Goal: Information Seeking & Learning: Learn about a topic

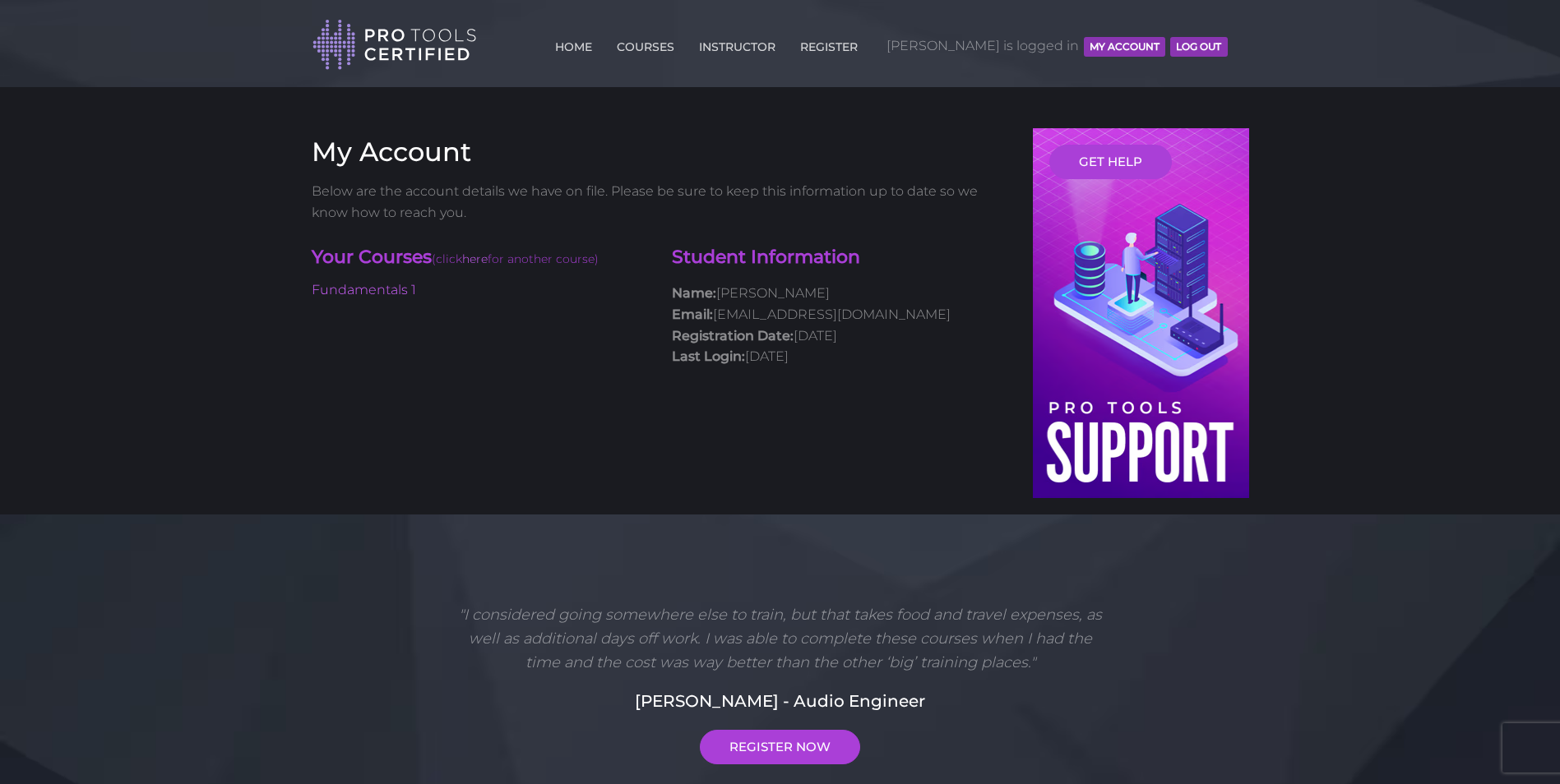
click at [357, 281] on li "Fundamentals 1" at bounding box center [480, 290] width 337 height 21
click at [361, 288] on link "Fundamentals 1" at bounding box center [364, 289] width 105 height 15
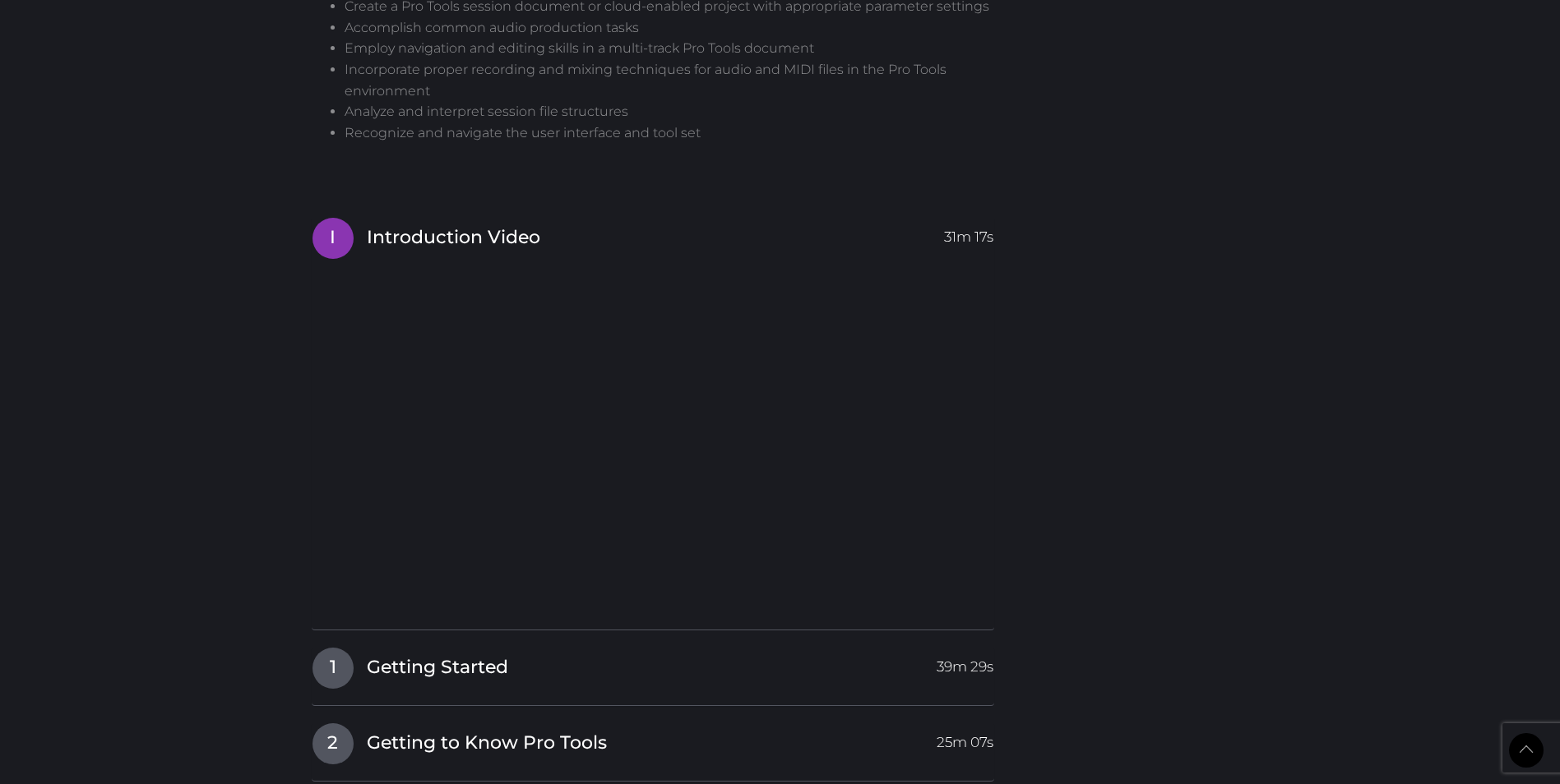
scroll to position [1562, 0]
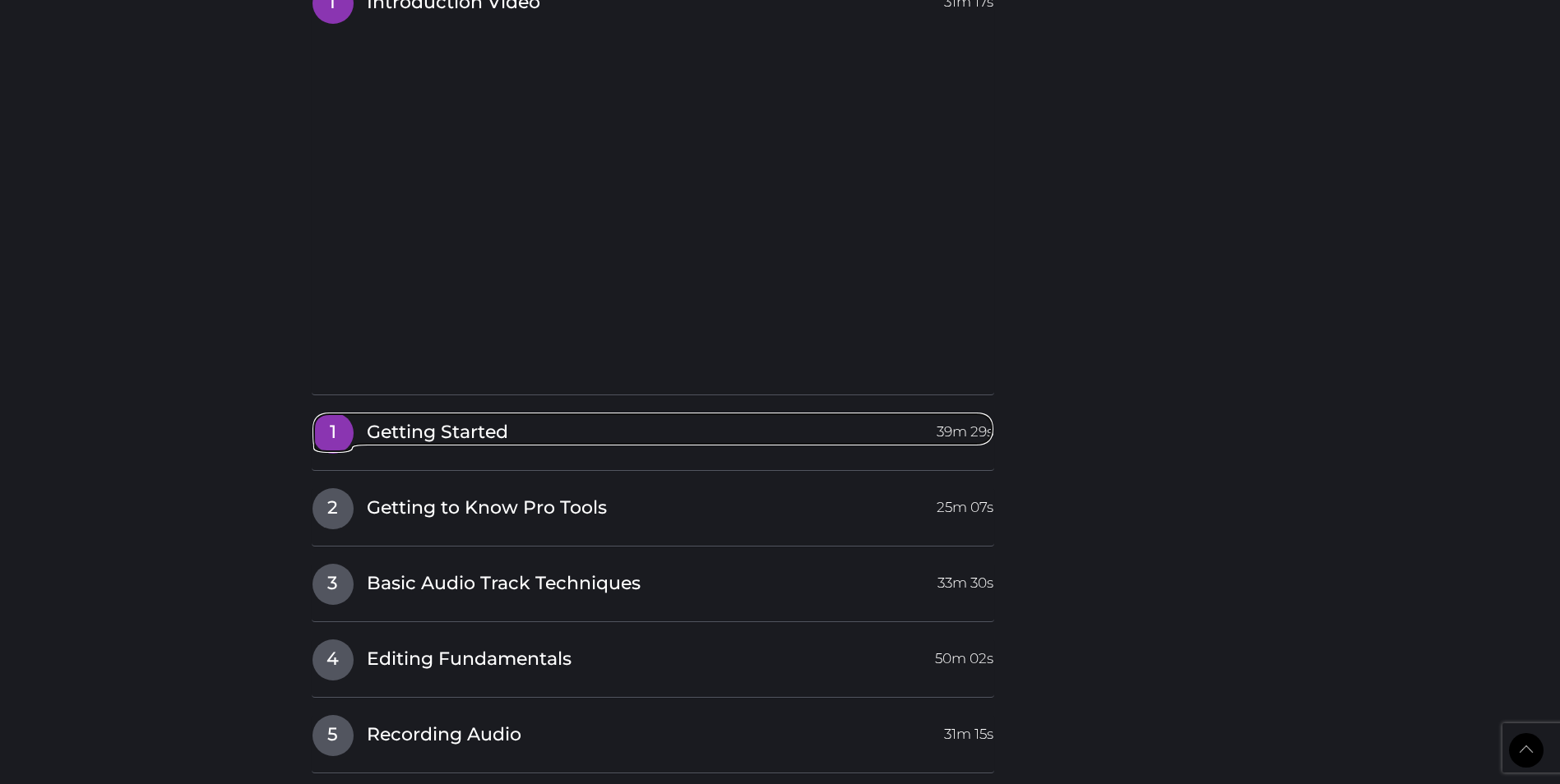
click at [755, 437] on link "1 Getting Started 39m 29s" at bounding box center [653, 429] width 683 height 35
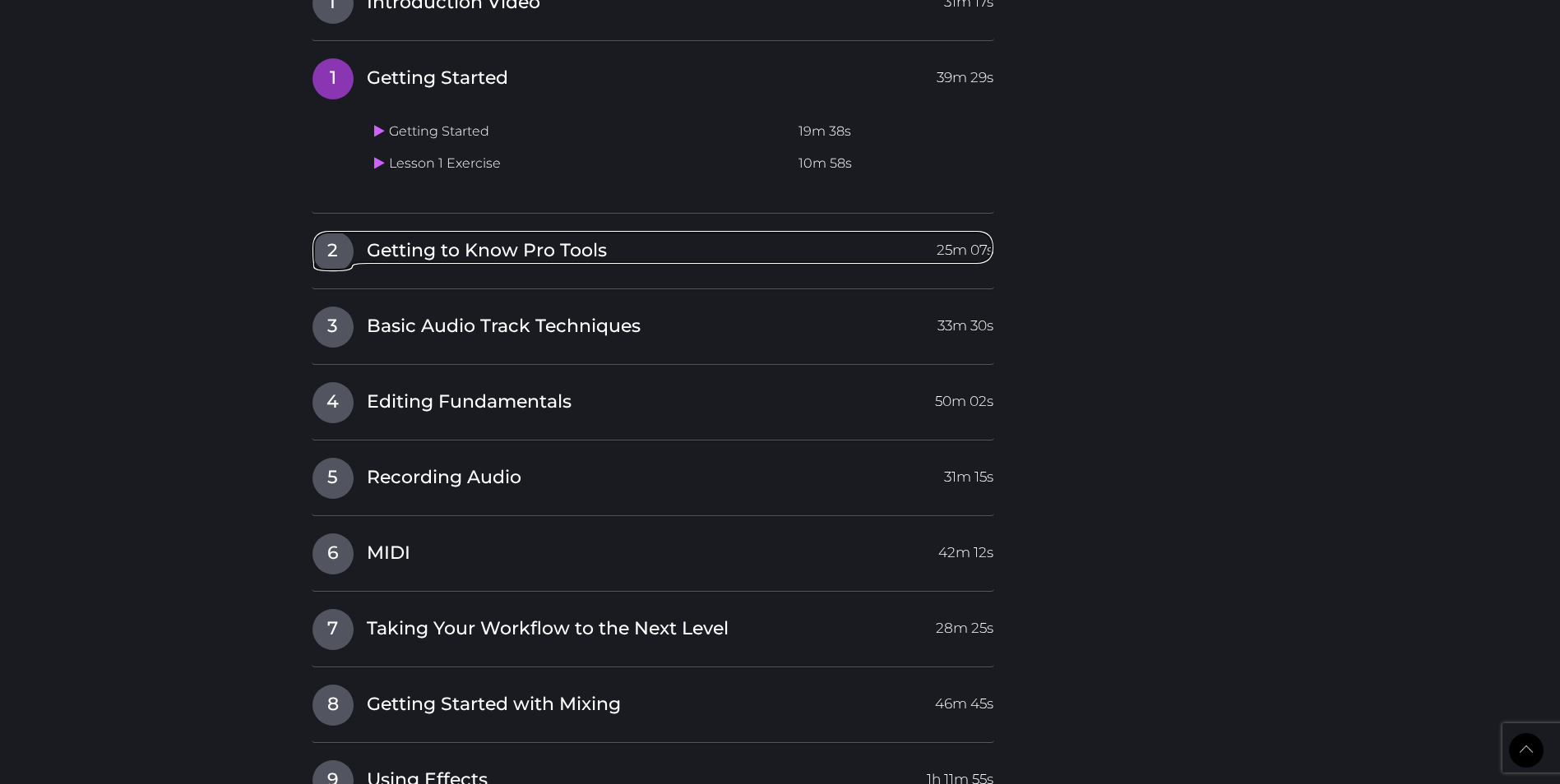
click at [755, 437] on div "I Introduction Video 31m 17s 1 Getting Started 39m 29s Getting Started 19m 38s …" at bounding box center [653, 476] width 683 height 988
click at [380, 130] on icon at bounding box center [380, 131] width 11 height 13
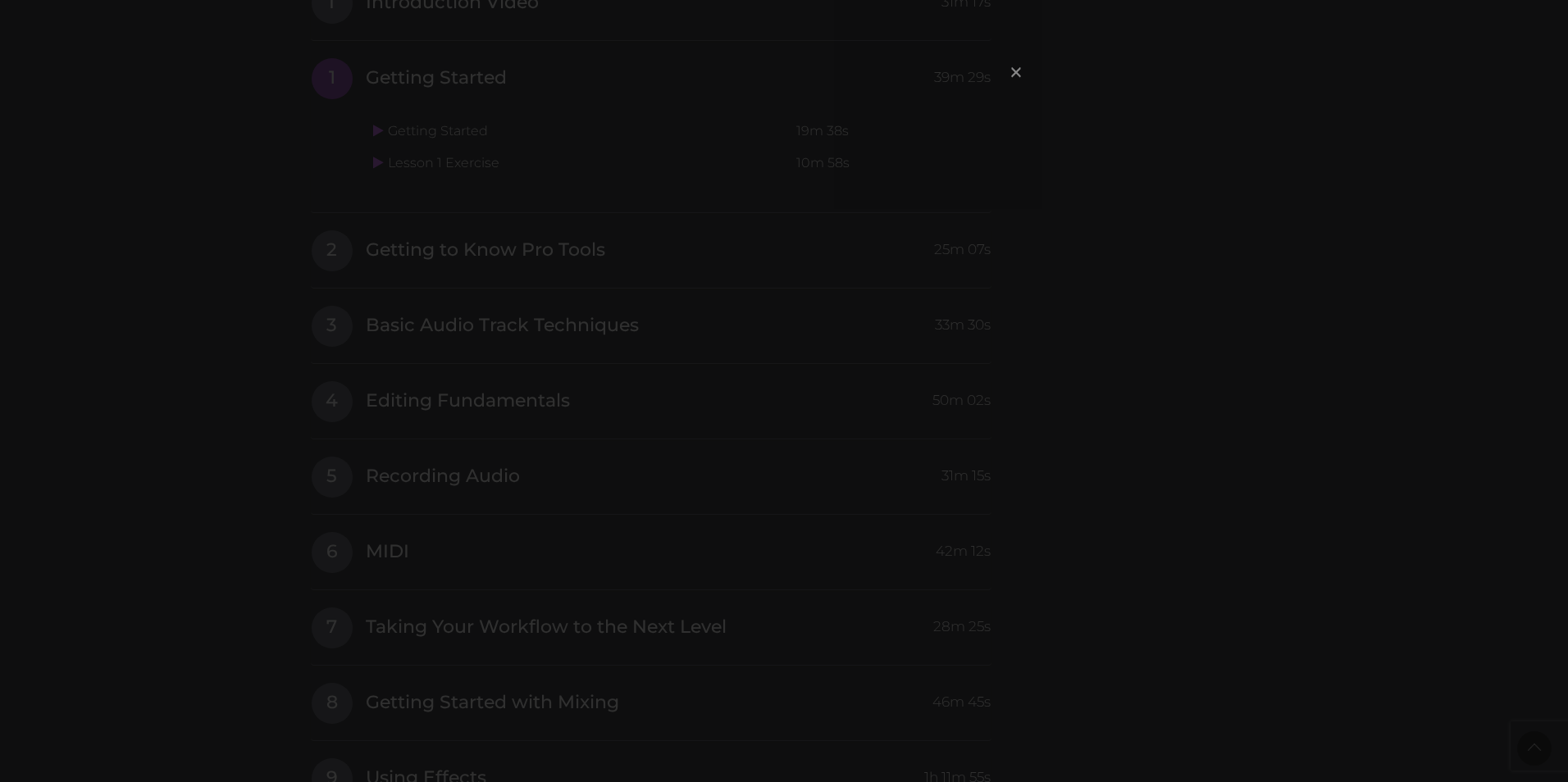
click at [1014, 70] on span "×" at bounding box center [1016, 71] width 16 height 35
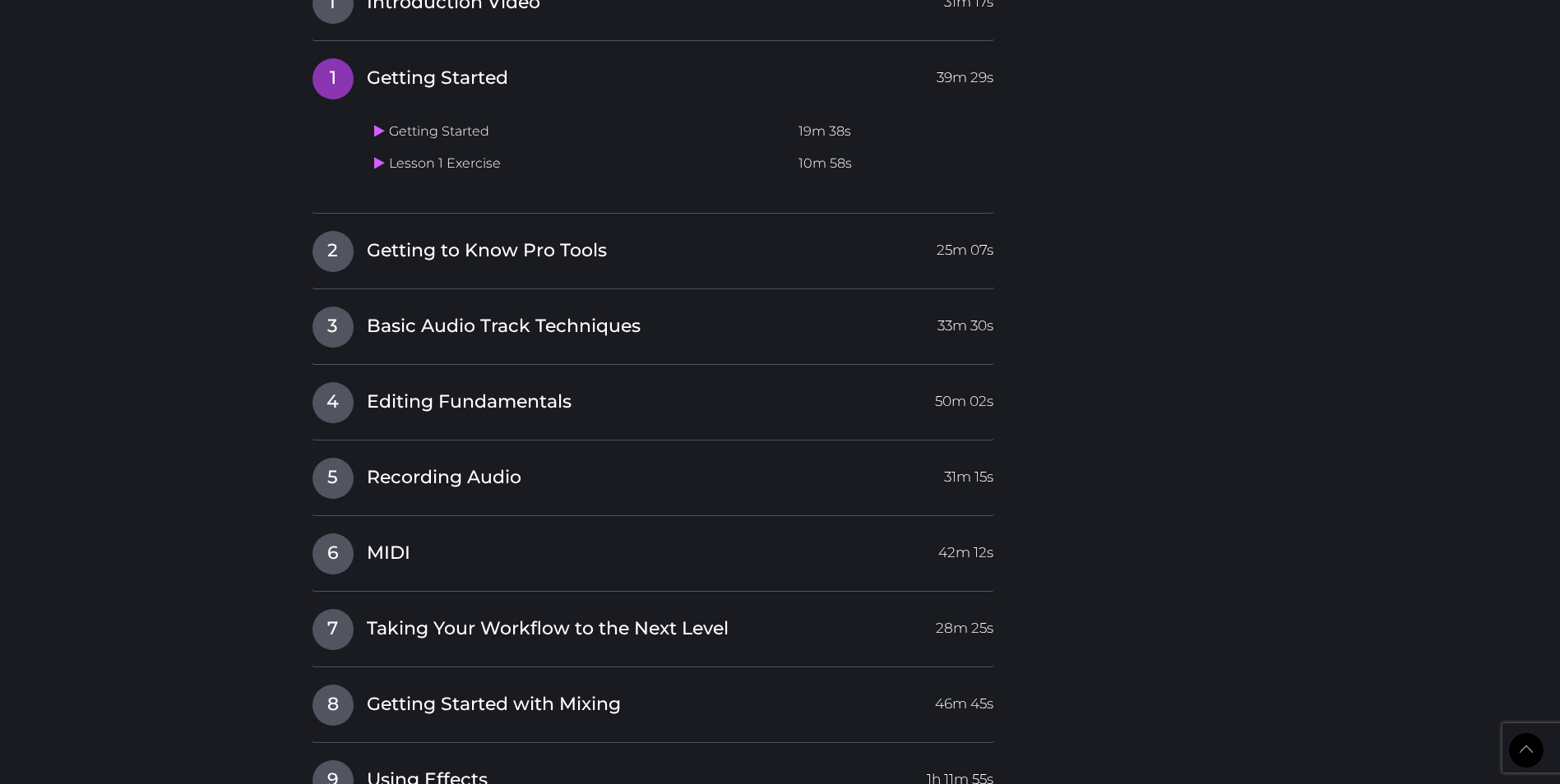
drag, startPoint x: 748, startPoint y: 158, endPoint x: 653, endPoint y: 106, distance: 108.3
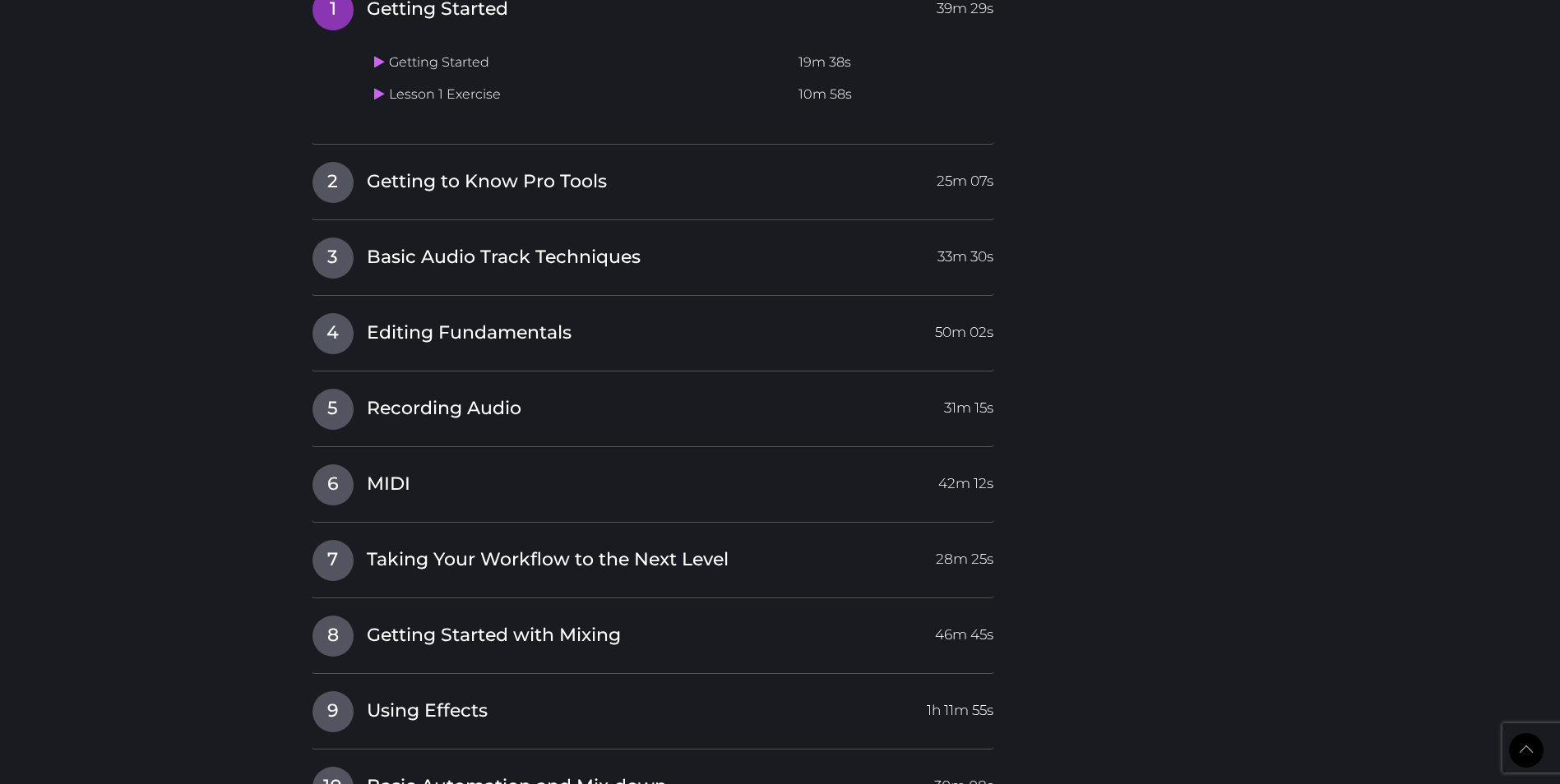
scroll to position [1421, 0]
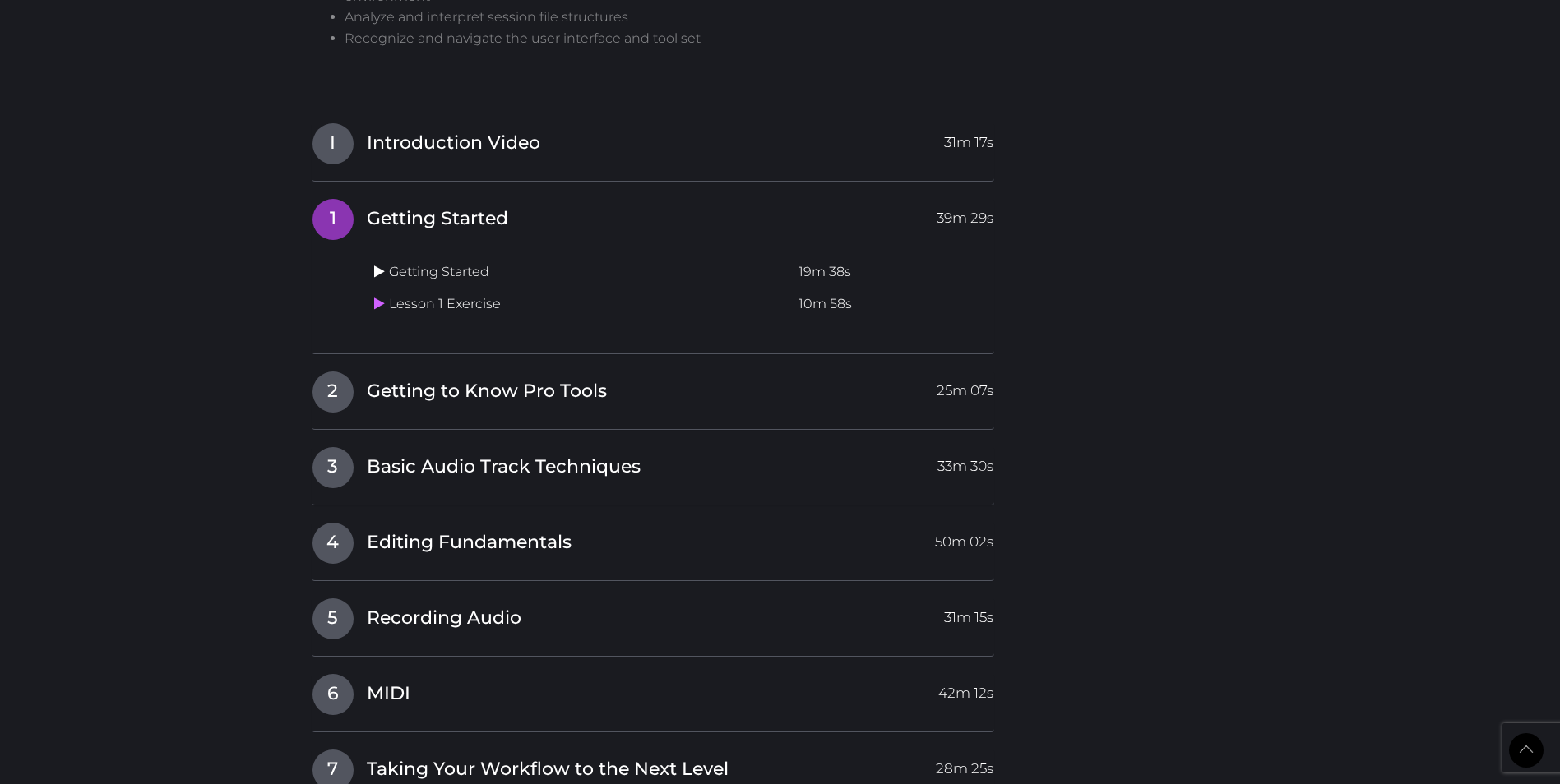
click at [378, 268] on icon at bounding box center [380, 271] width 11 height 13
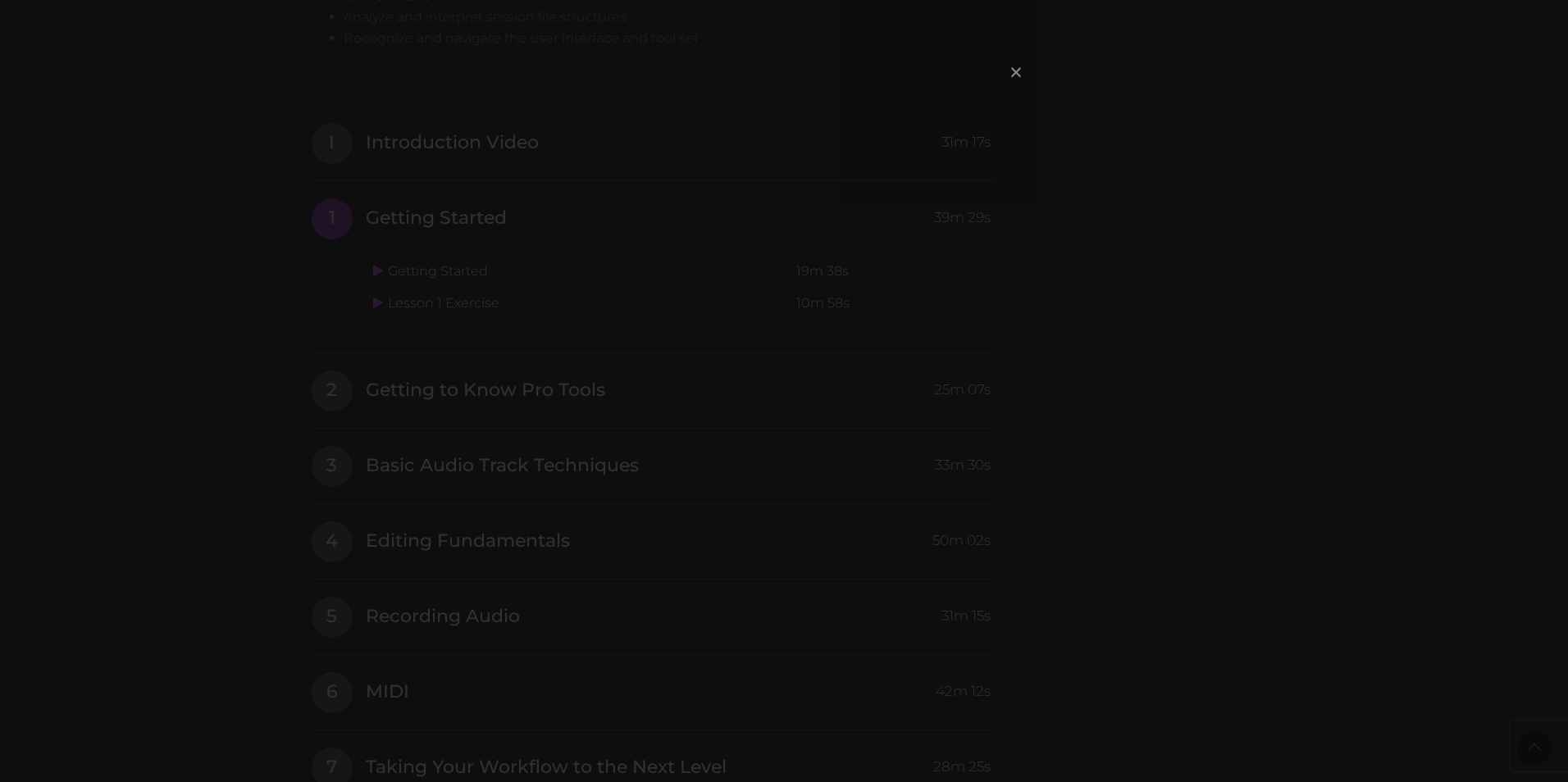
click at [1022, 71] on span "×" at bounding box center [1016, 71] width 16 height 35
